Goal: Navigation & Orientation: Go to known website

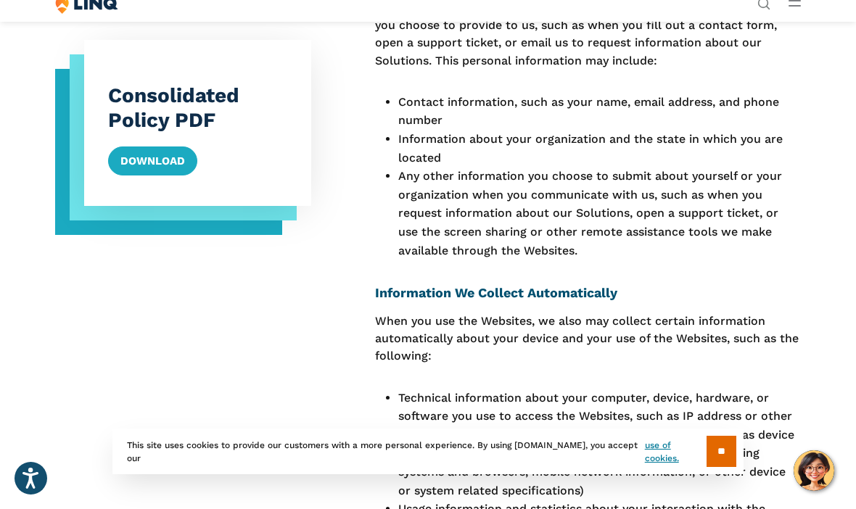
click at [722, 467] on input "**" at bounding box center [721, 451] width 30 height 31
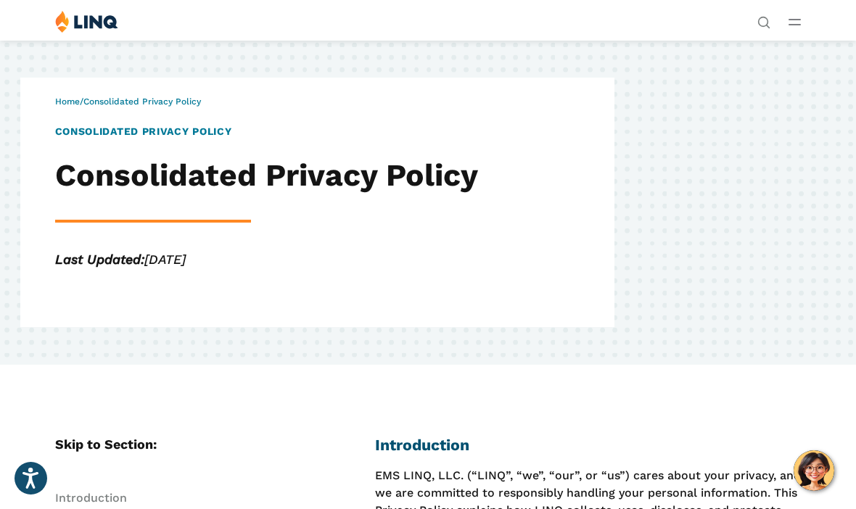
click at [807, 12] on div "Solutions Nutrition Overview NEW School Nutrition Suite School Nutrition State …" at bounding box center [428, 24] width 856 height 28
click at [779, 23] on div "Solutions Nutrition Overview NEW School Nutrition Suite School Nutrition State …" at bounding box center [428, 24] width 856 height 28
click at [783, 17] on div "Solutions Nutrition Overview NEW School Nutrition Suite School Nutrition State …" at bounding box center [428, 24] width 856 height 28
click at [799, 21] on icon "Open Main Menu" at bounding box center [794, 22] width 12 height 7
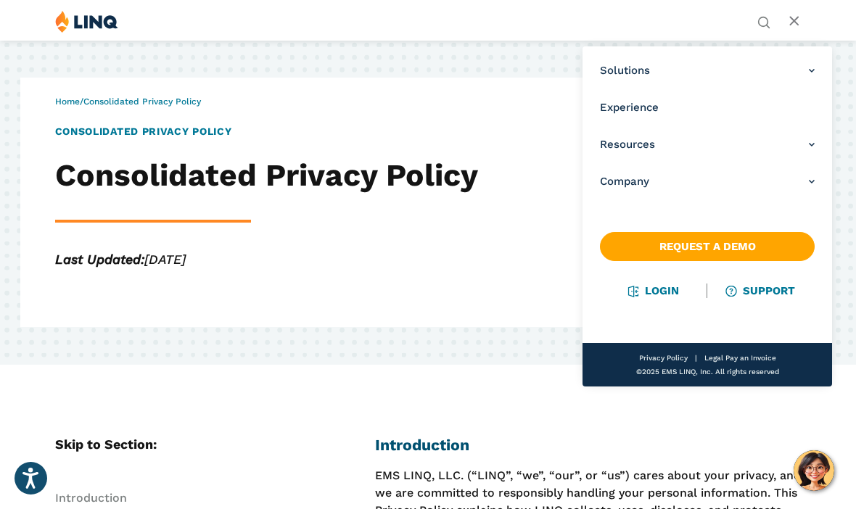
click at [569, 12] on div "Solutions Nutrition Overview NEW School Nutrition Suite School Nutrition State …" at bounding box center [428, 24] width 856 height 28
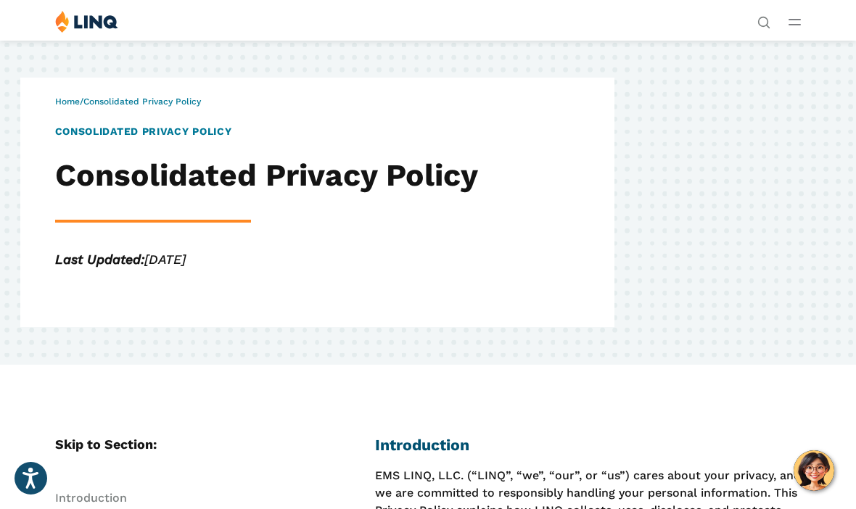
click at [799, 12] on div "Solutions Nutrition Overview NEW School Nutrition Suite School Nutrition State …" at bounding box center [794, 20] width 12 height 20
click at [799, 20] on line "Open Main Menu" at bounding box center [794, 20] width 11 height 0
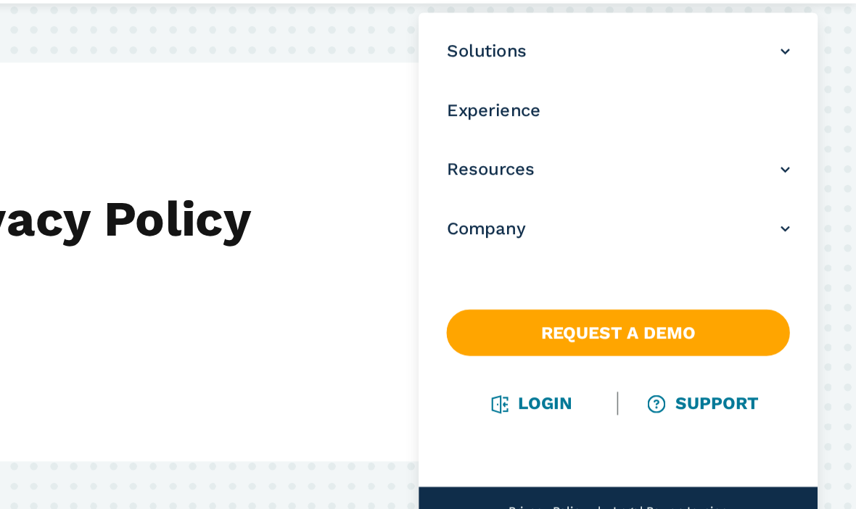
scroll to position [0, 1]
click at [628, 284] on link "Login" at bounding box center [653, 290] width 50 height 13
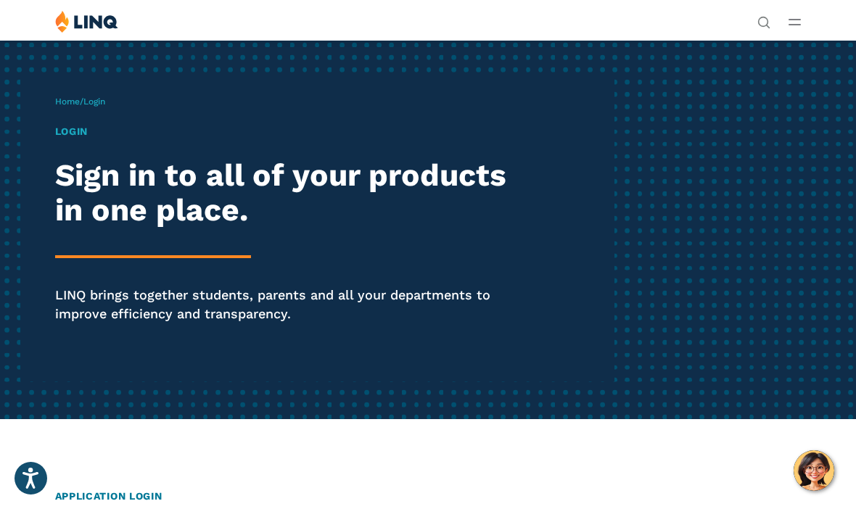
click at [790, 30] on div "Solutions Nutrition Overview NEW School Nutrition Suite School Nutrition State …" at bounding box center [428, 24] width 856 height 28
click at [791, 23] on icon "Open Main Menu" at bounding box center [794, 22] width 12 height 7
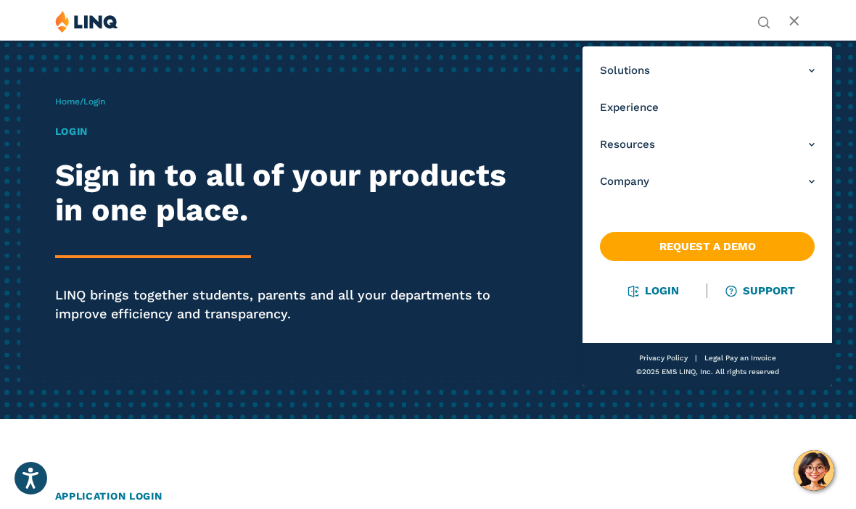
click at [660, 297] on link "Login" at bounding box center [653, 290] width 50 height 13
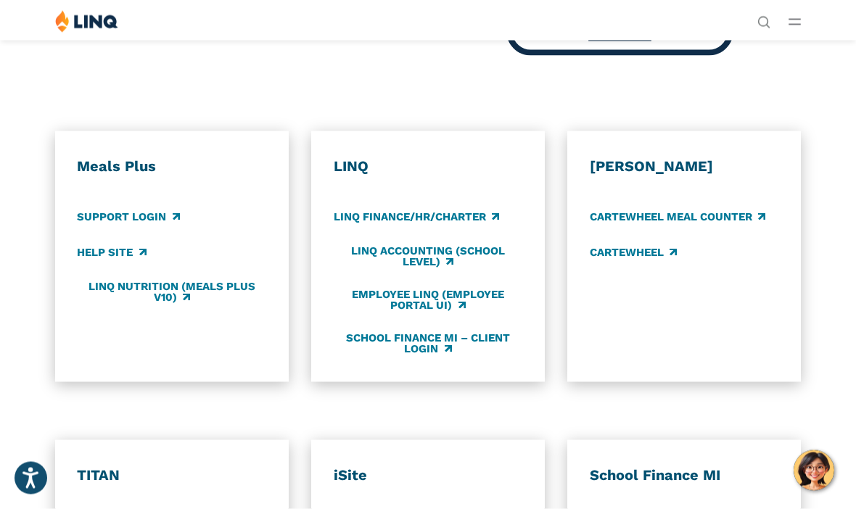
scroll to position [604, 0]
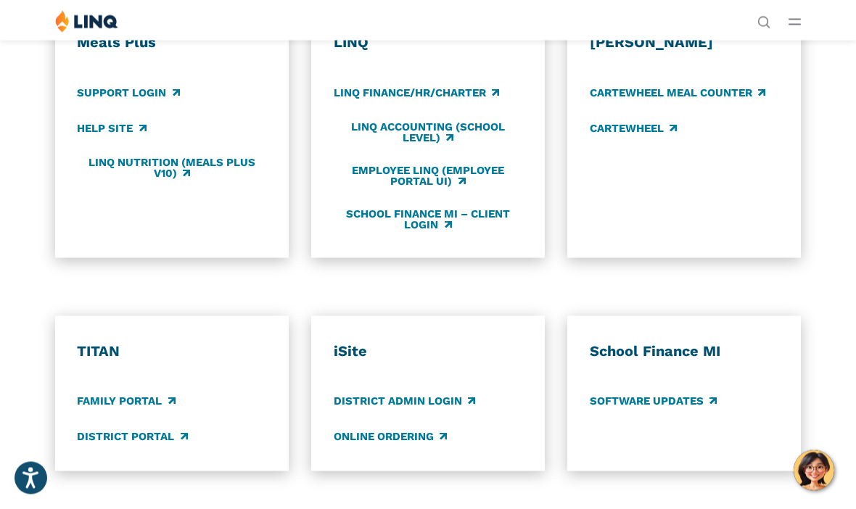
click at [155, 91] on link "Support Login" at bounding box center [128, 93] width 102 height 16
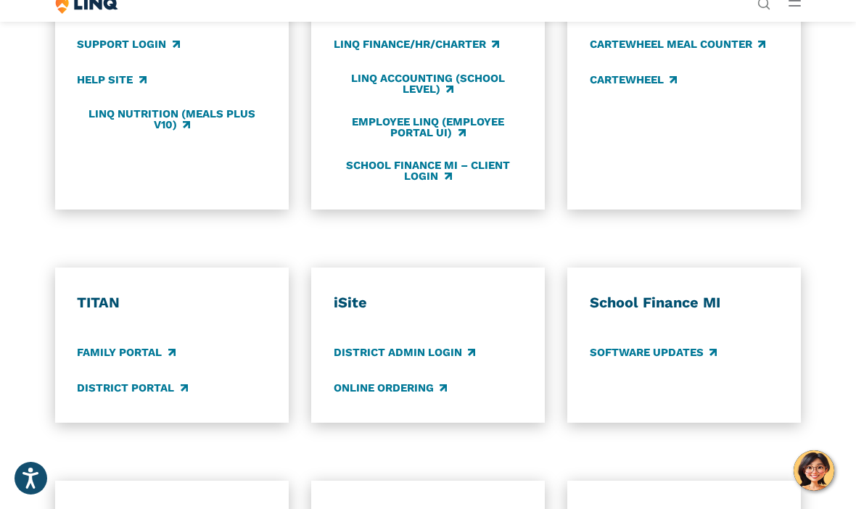
scroll to position [780, 0]
